Goal: Transaction & Acquisition: Purchase product/service

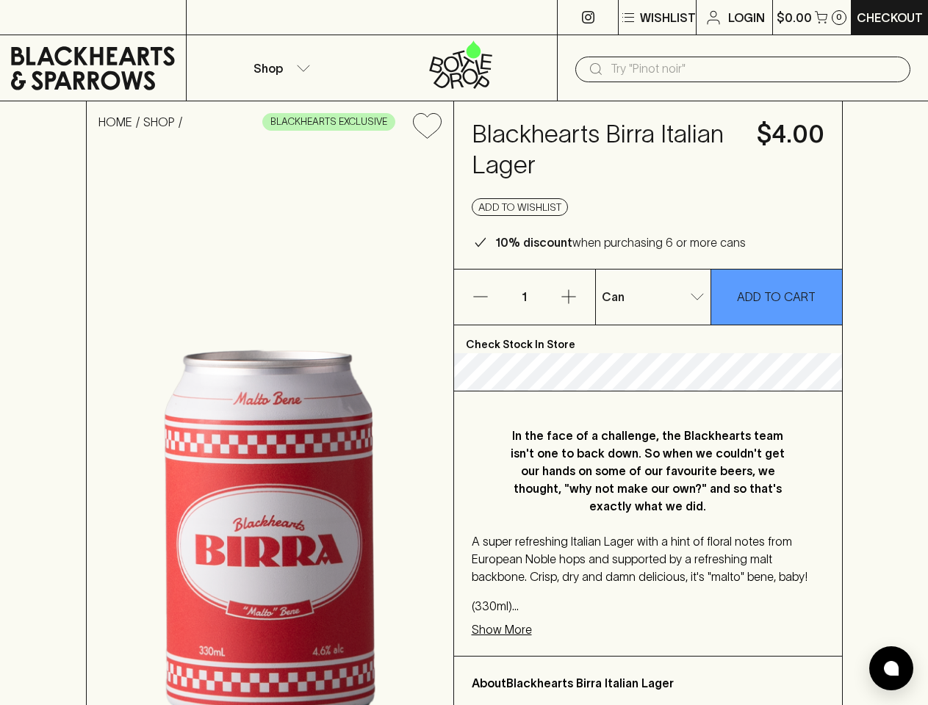
click at [656, 18] on p "Wishlist" at bounding box center [668, 18] width 56 height 18
